Goal: Transaction & Acquisition: Purchase product/service

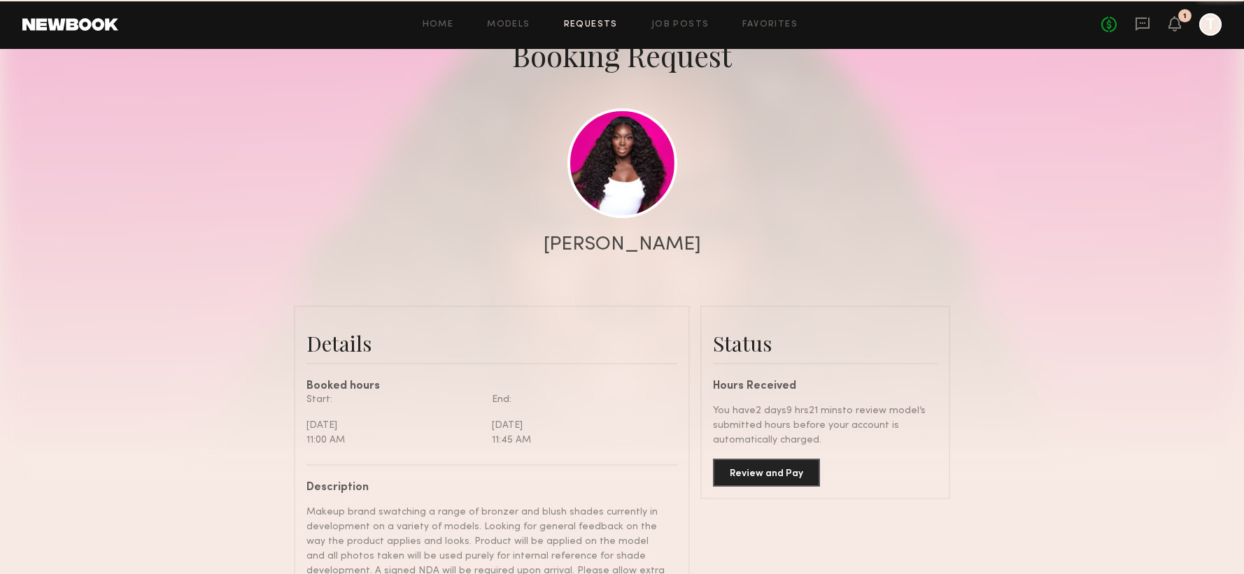
scroll to position [108, 0]
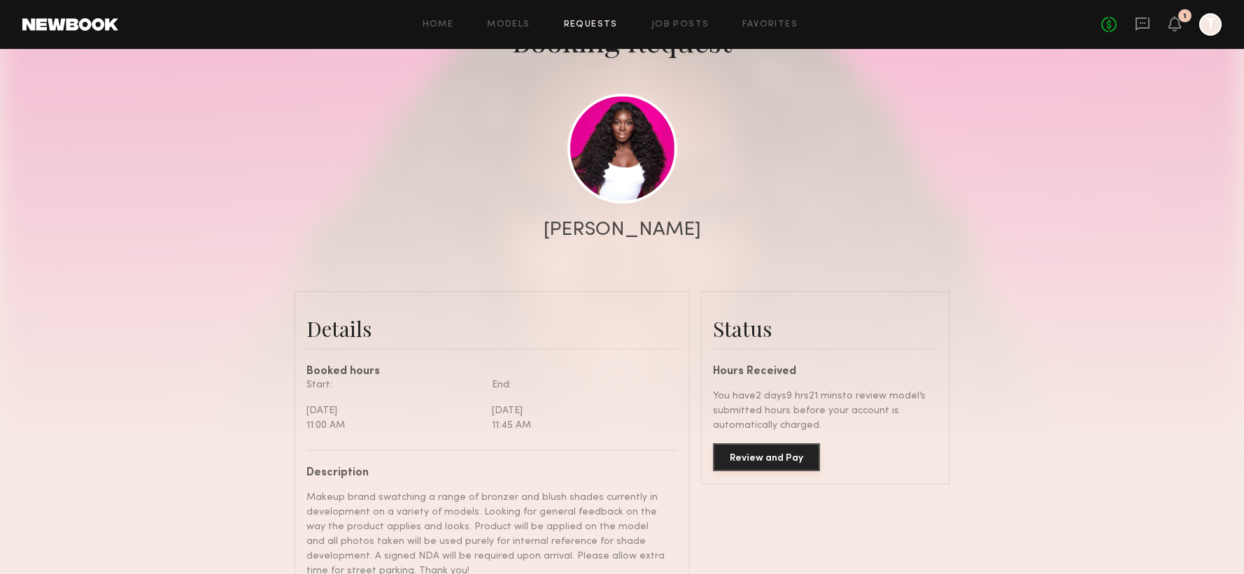
click at [783, 460] on button "Review and Pay" at bounding box center [766, 458] width 107 height 28
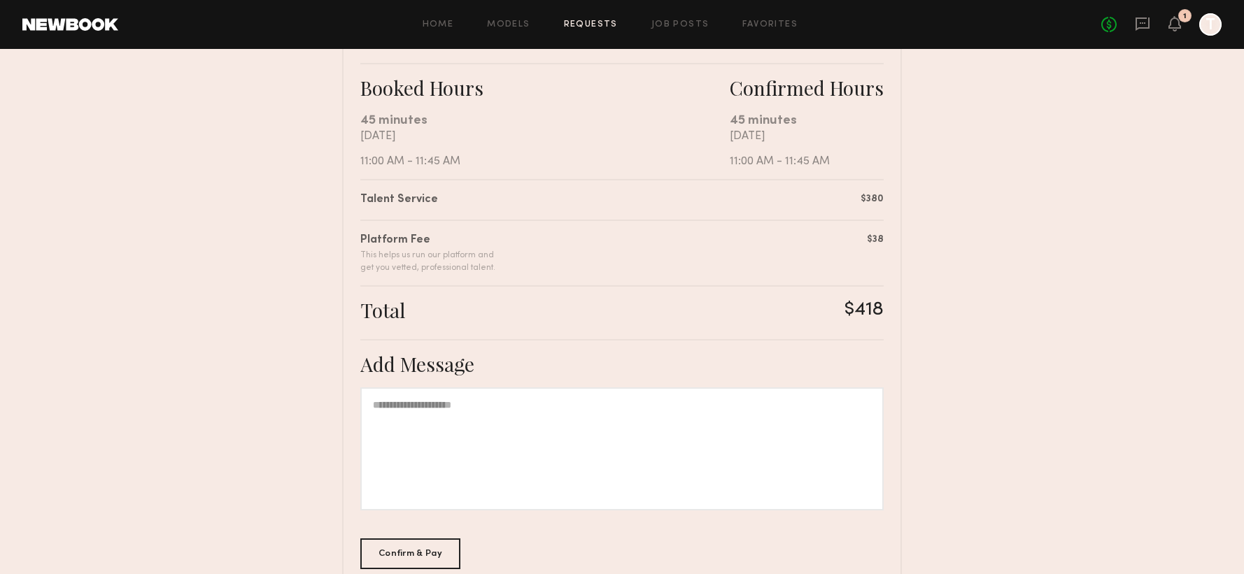
scroll to position [244, 0]
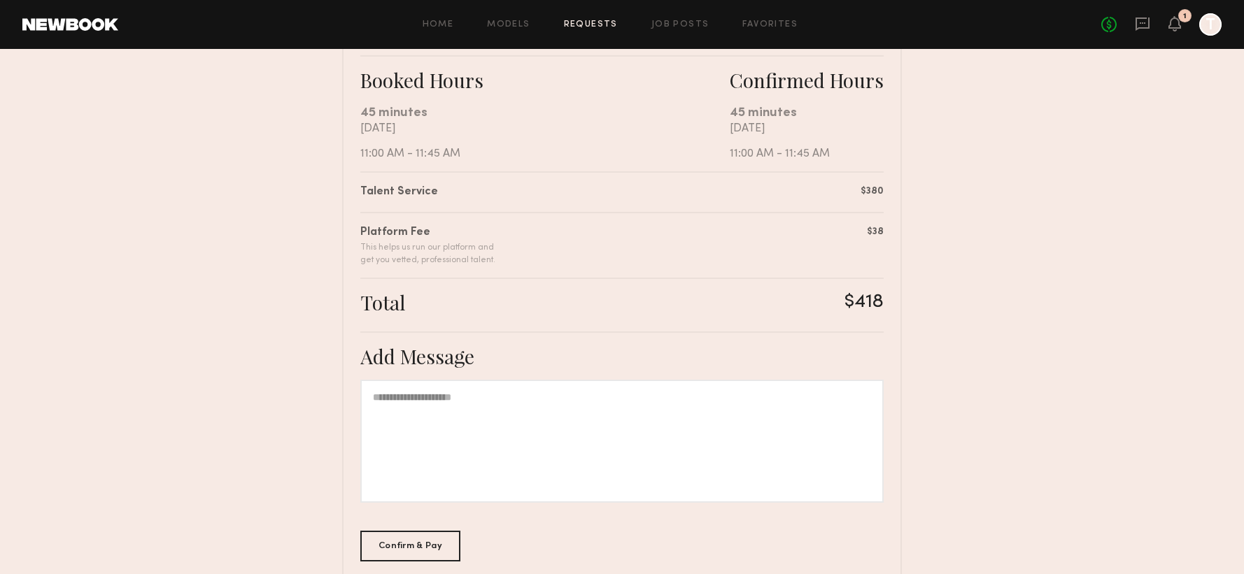
click at [481, 431] on div at bounding box center [621, 441] width 523 height 123
click at [400, 547] on div "Confirm & Pay" at bounding box center [410, 545] width 100 height 31
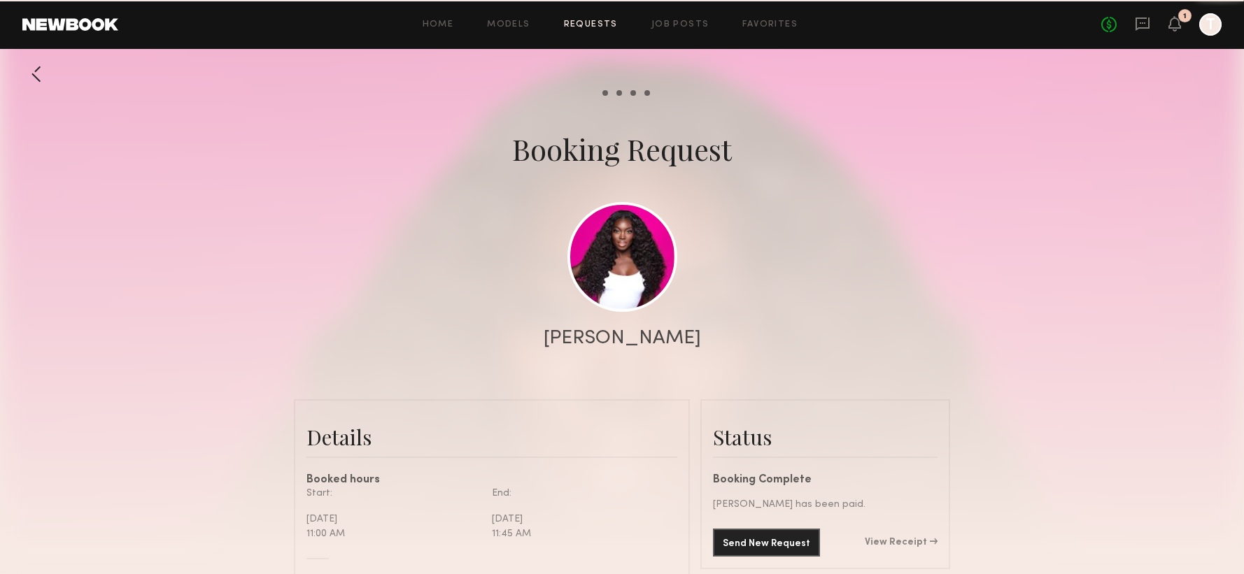
scroll to position [1136, 0]
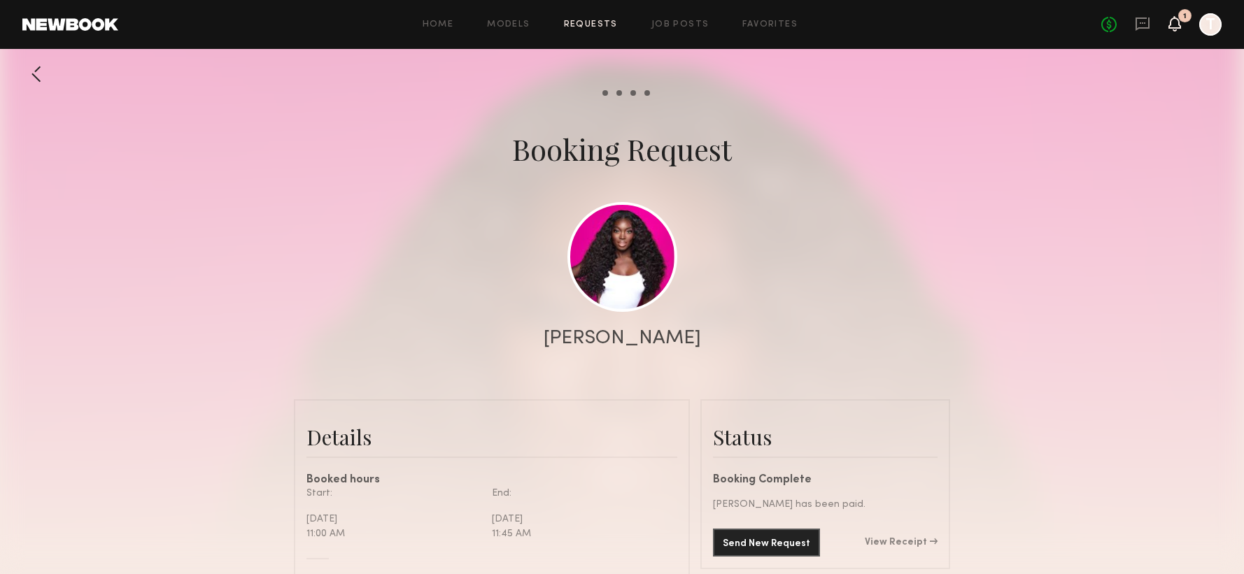
click at [1172, 27] on icon at bounding box center [1174, 23] width 11 height 10
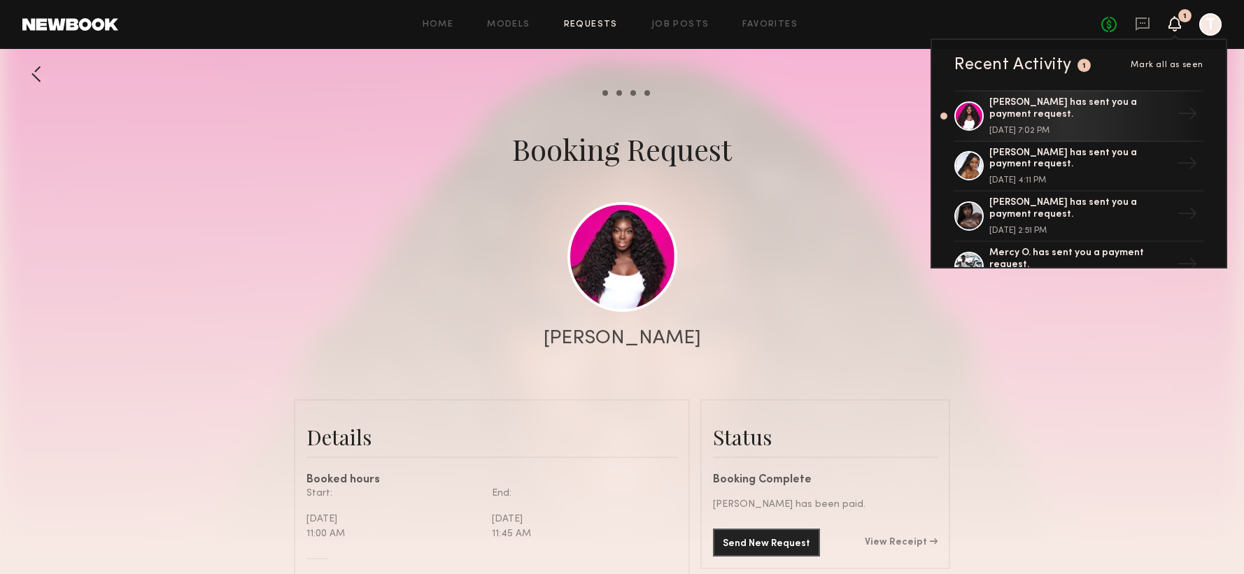
click at [1175, 23] on icon at bounding box center [1174, 23] width 11 height 10
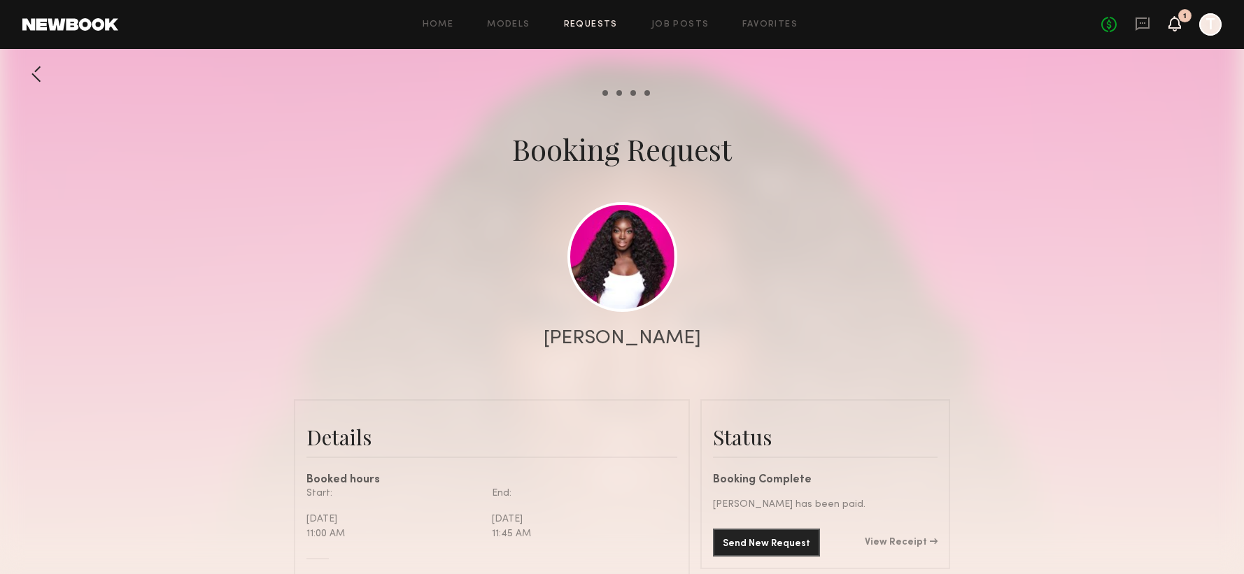
click at [1177, 27] on icon at bounding box center [1174, 23] width 11 height 10
